Goal: Task Accomplishment & Management: Use online tool/utility

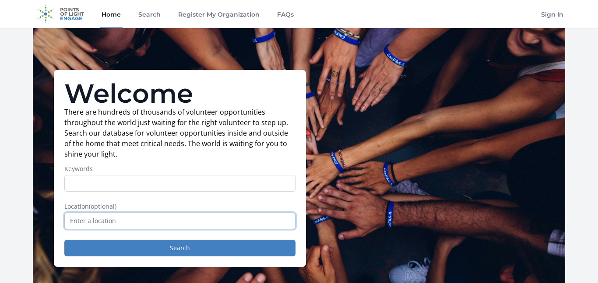
click at [152, 222] on input "text" at bounding box center [179, 221] width 231 height 17
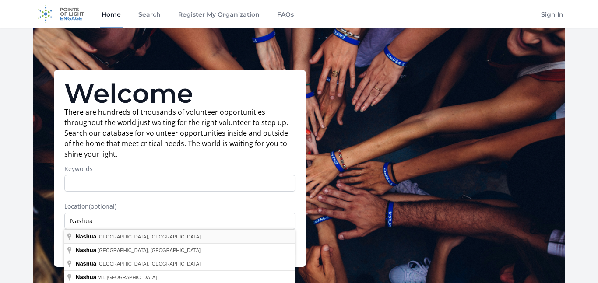
type input "[GEOGRAPHIC_DATA], [GEOGRAPHIC_DATA], [GEOGRAPHIC_DATA]"
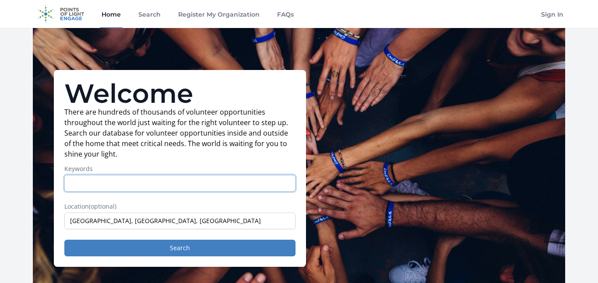
click at [171, 188] on input "Keywords" at bounding box center [179, 183] width 231 height 17
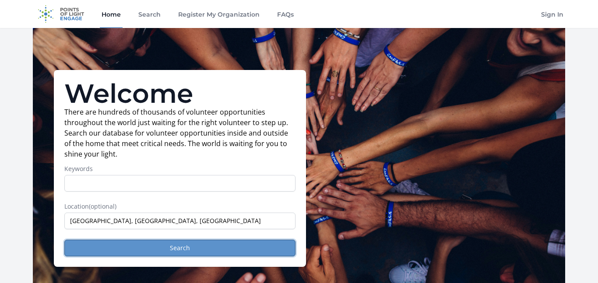
click at [181, 244] on button "Search" at bounding box center [179, 248] width 231 height 17
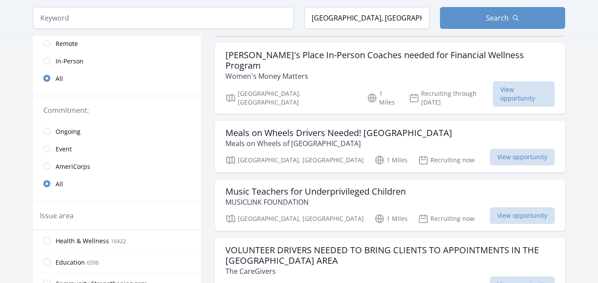
scroll to position [145, 0]
click at [91, 46] on link "Remote" at bounding box center [117, 43] width 168 height 18
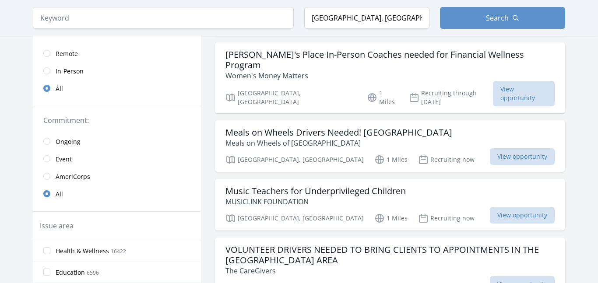
scroll to position [155, 0]
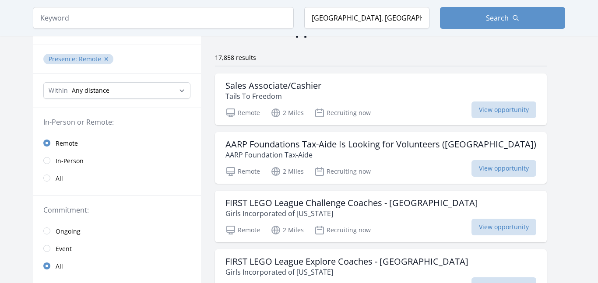
scroll to position [55, 0]
click at [479, 106] on span "View opportunity" at bounding box center [504, 109] width 65 height 17
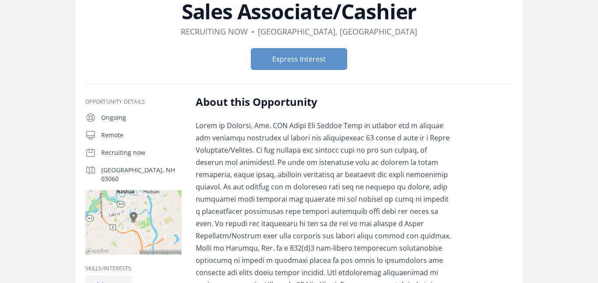
scroll to position [67, 0]
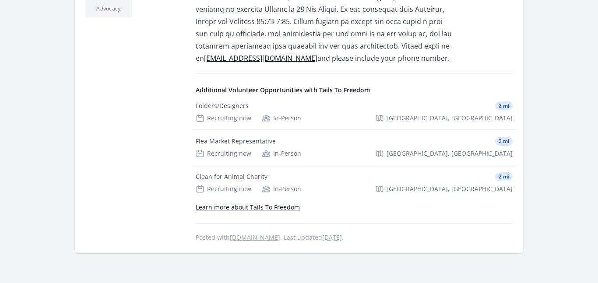
scroll to position [343, 0]
click at [241, 176] on div "Clean for Animal Charity" at bounding box center [232, 176] width 72 height 9
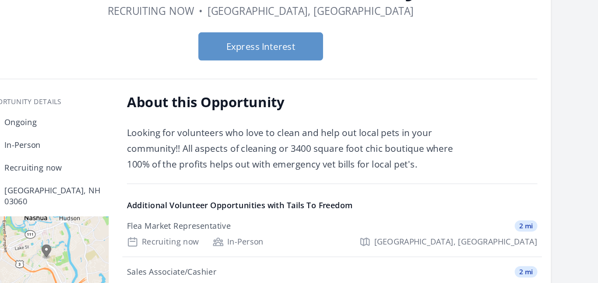
scroll to position [25, 0]
